Goal: Task Accomplishment & Management: Use online tool/utility

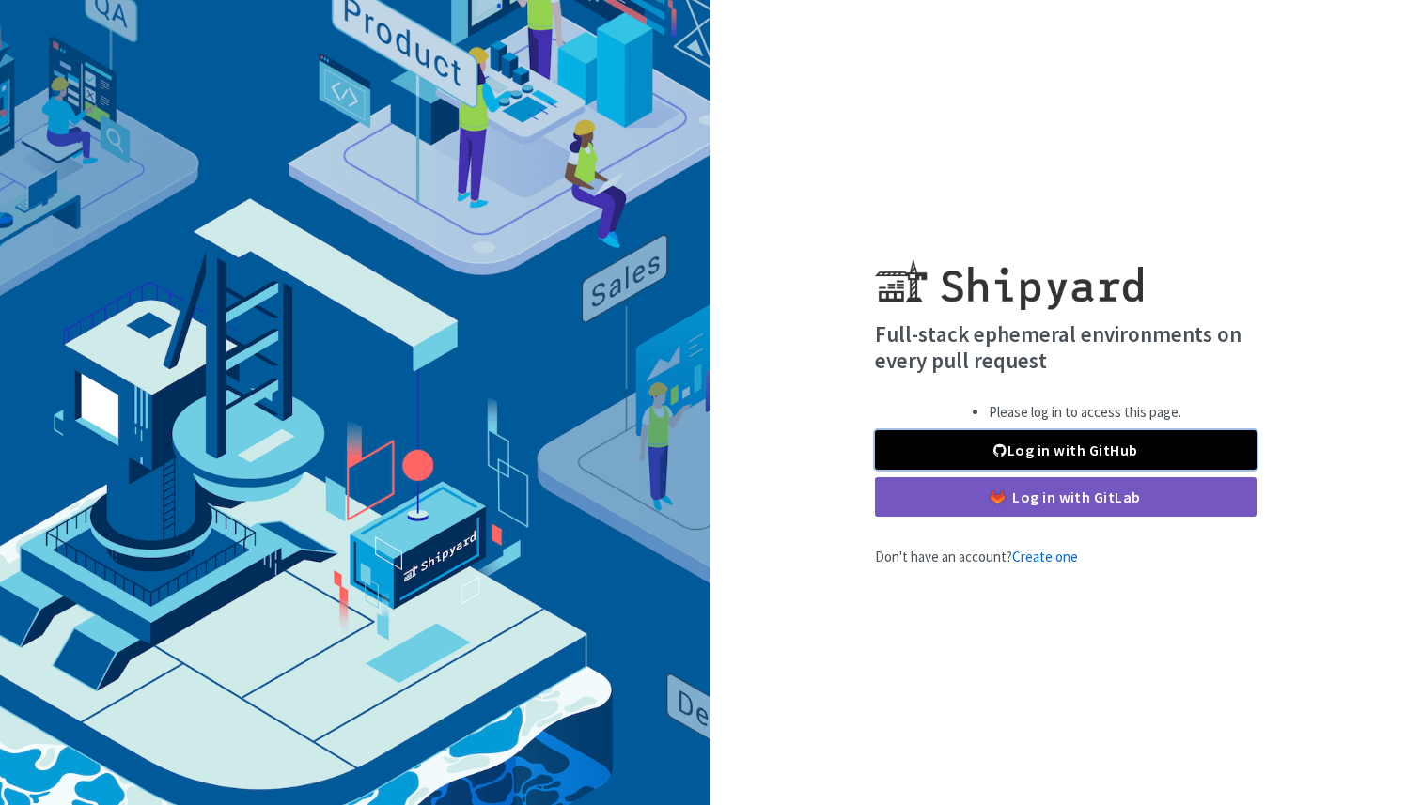
click at [1017, 445] on link "Log in with GitHub" at bounding box center [1066, 449] width 382 height 39
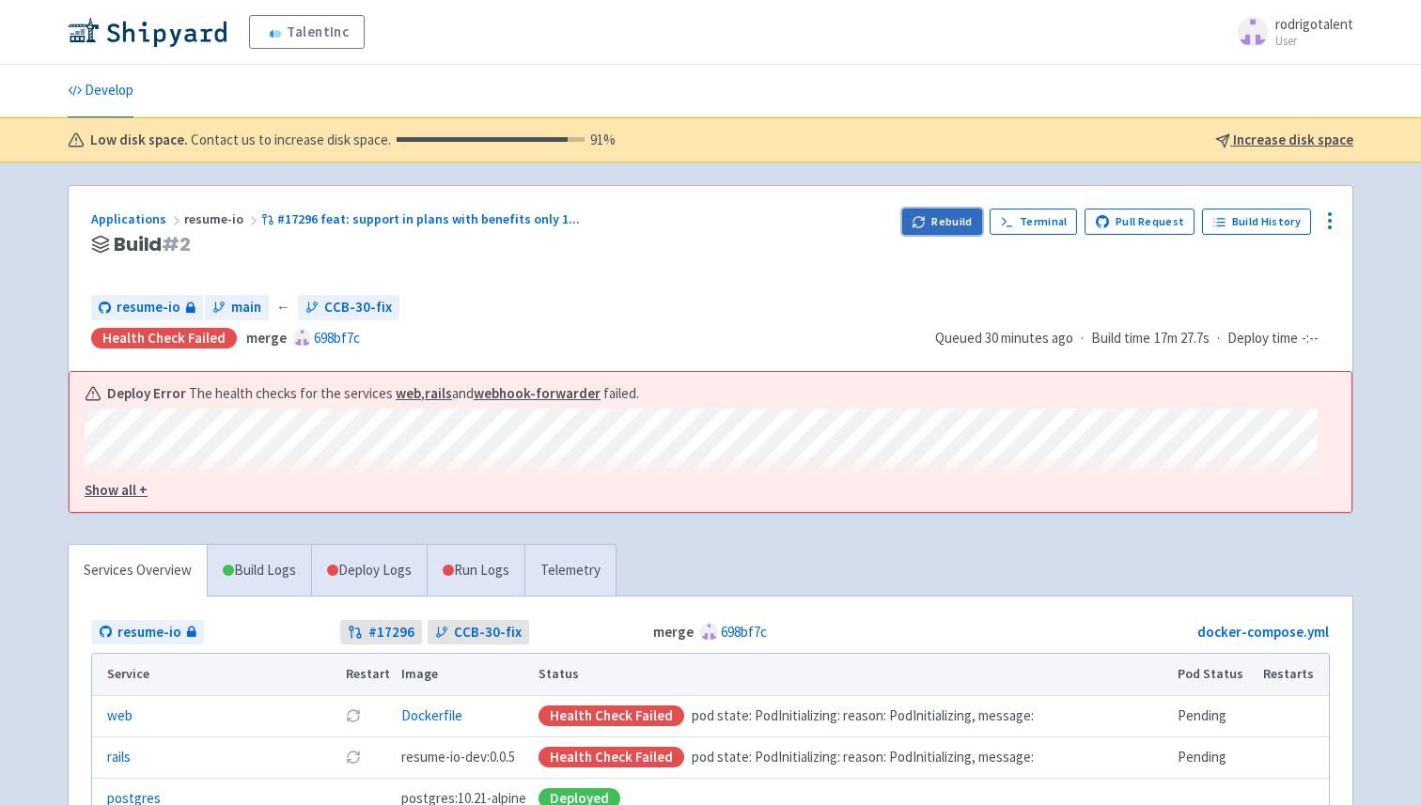
click at [920, 223] on button "Rebuild" at bounding box center [942, 222] width 81 height 26
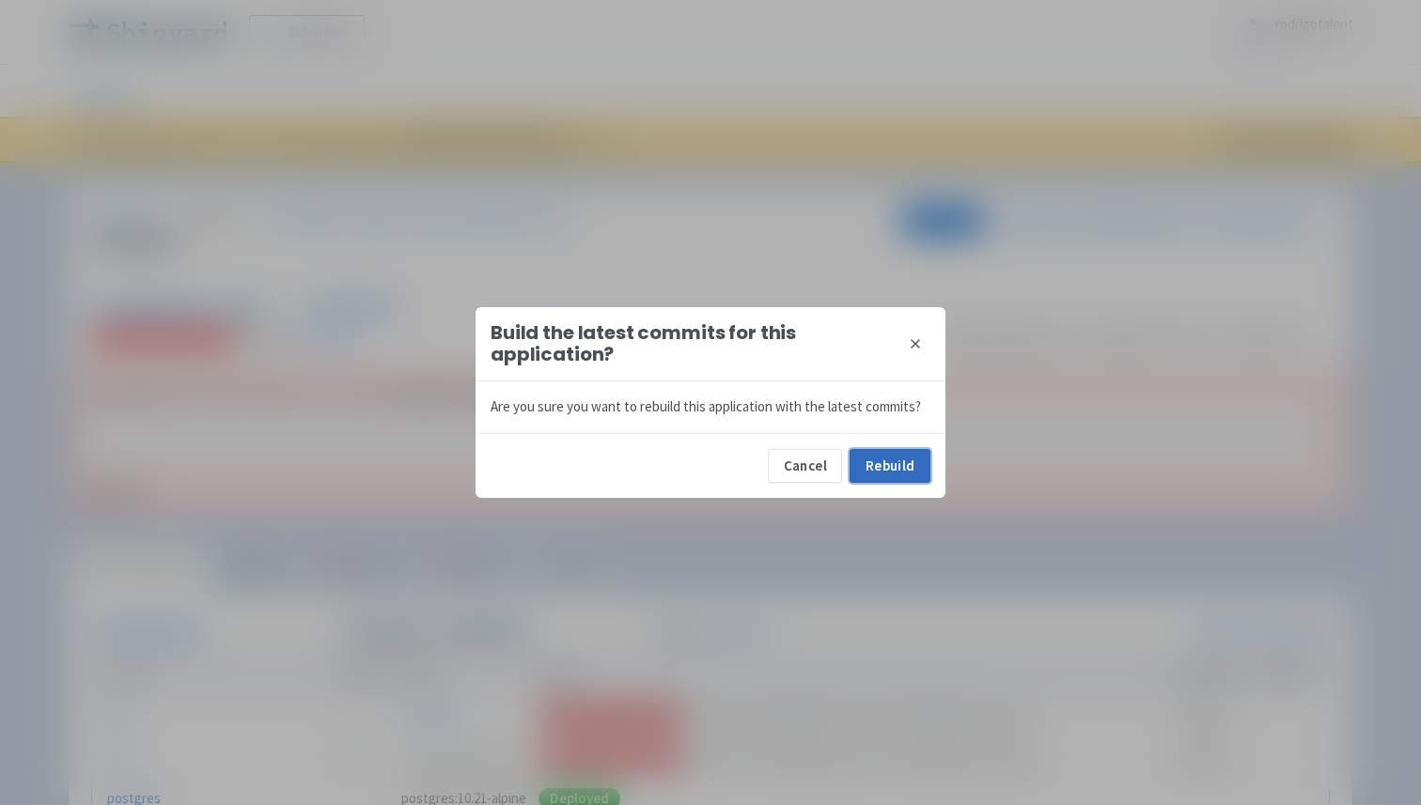
click at [878, 459] on button "Rebuild" at bounding box center [890, 466] width 81 height 34
